Goal: Find specific page/section: Find specific page/section

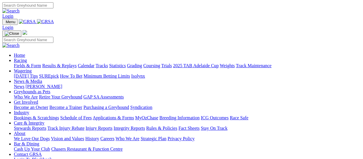
click at [58, 63] on link "Results & Replays" at bounding box center [59, 65] width 34 height 5
click at [27, 63] on link "Fields & Form" at bounding box center [27, 65] width 27 height 5
